Goal: Transaction & Acquisition: Subscribe to service/newsletter

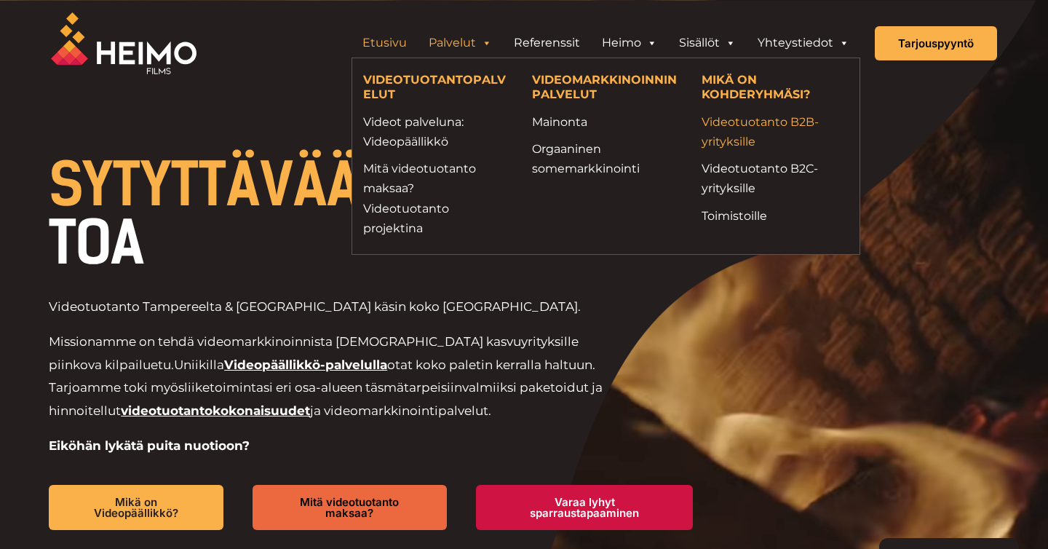
click at [765, 130] on link "Videotuotanto B2B-yrityksille" at bounding box center [775, 131] width 147 height 39
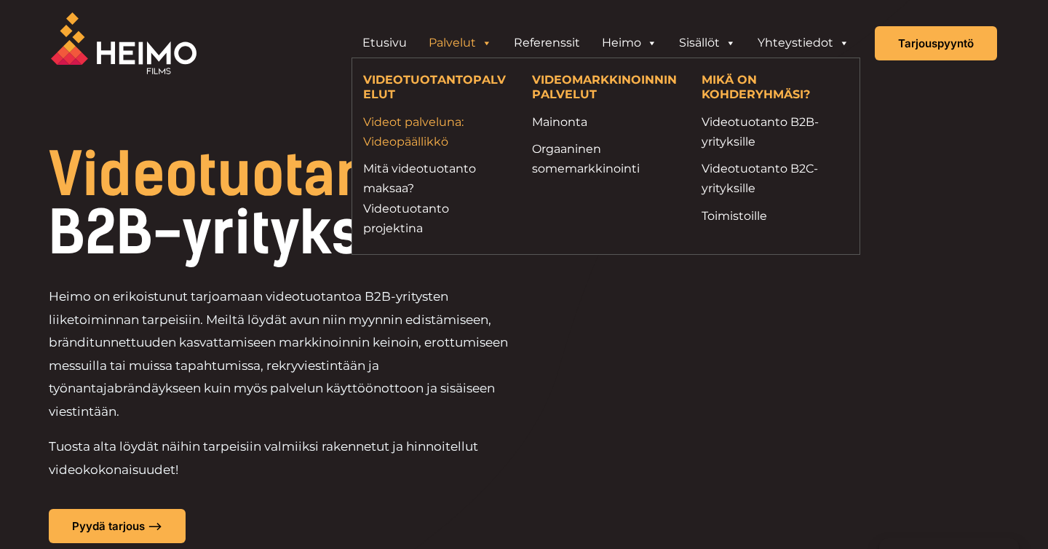
click at [426, 127] on link "Videot palveluna: Videopäällikkö" at bounding box center [436, 131] width 147 height 39
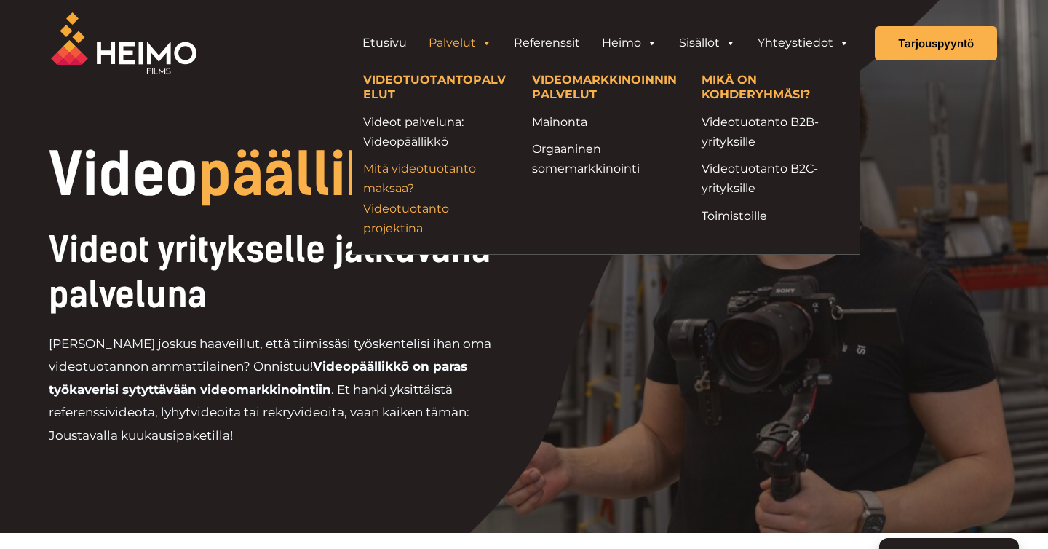
click at [444, 179] on link "Mitä videotuotanto maksaa? Videotuotanto projektina" at bounding box center [436, 198] width 147 height 79
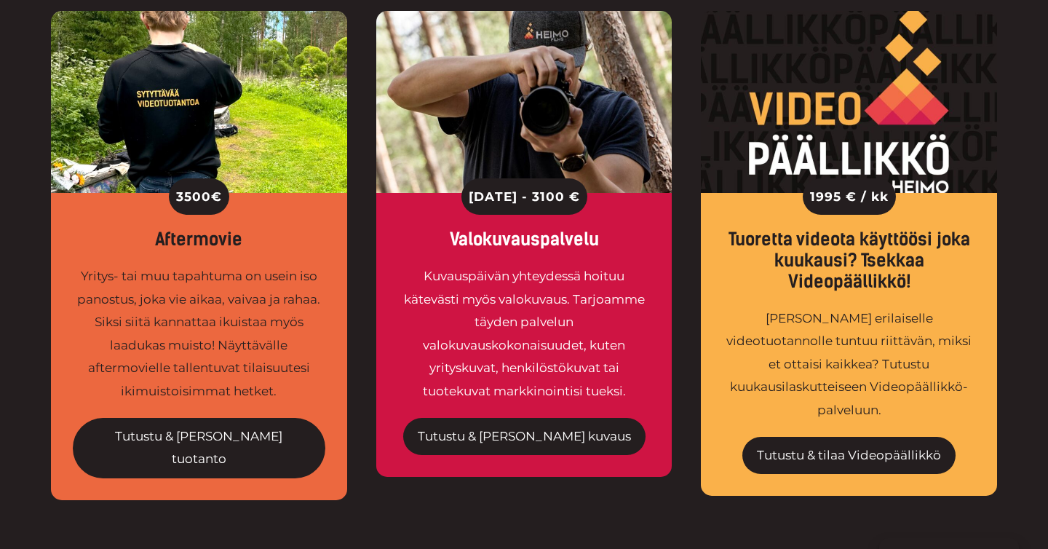
scroll to position [2304, 0]
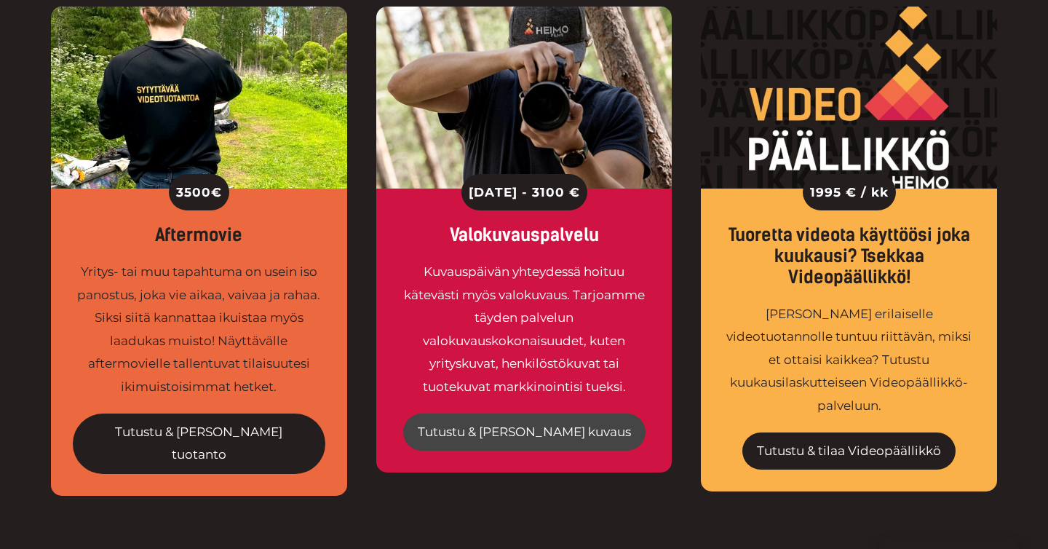
click at [520, 413] on link "Tutustu & tilaa kuvaus" at bounding box center [524, 432] width 242 height 38
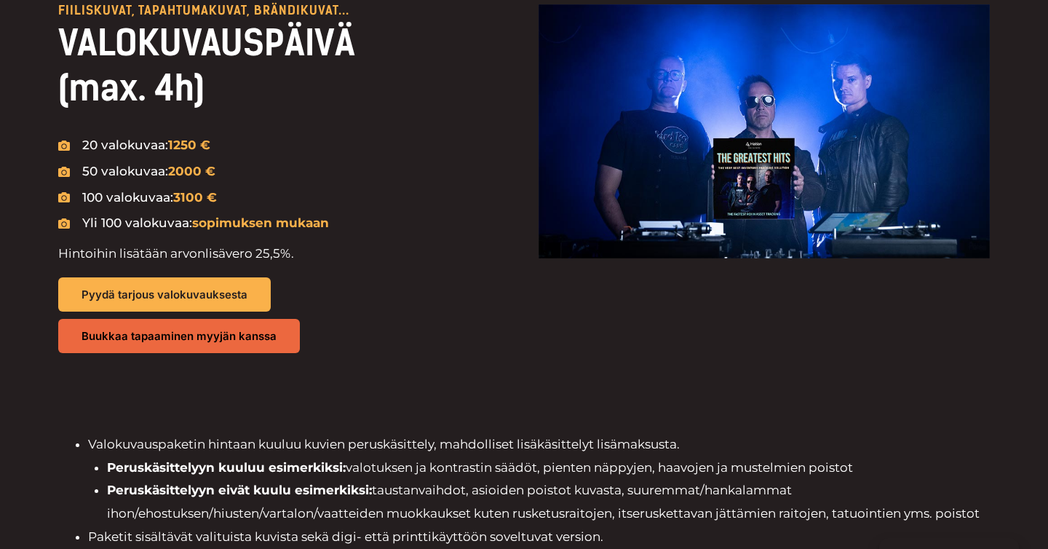
scroll to position [995, 0]
